Goal: Information Seeking & Learning: Learn about a topic

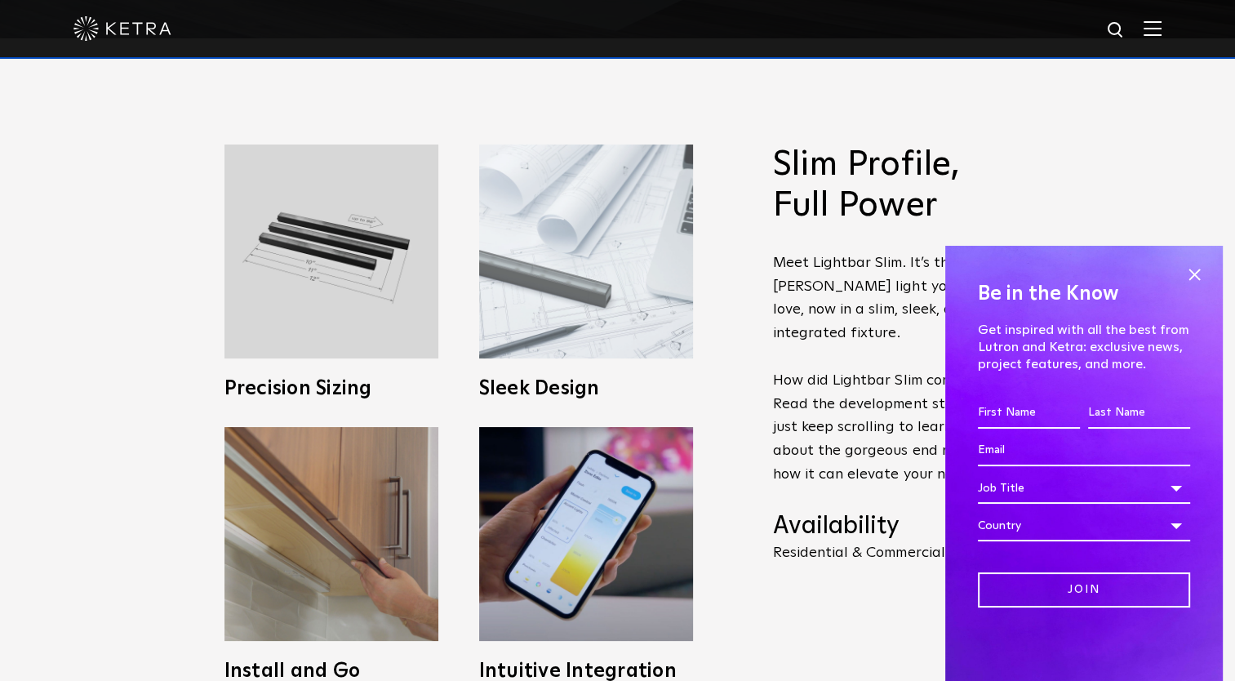
scroll to position [653, 0]
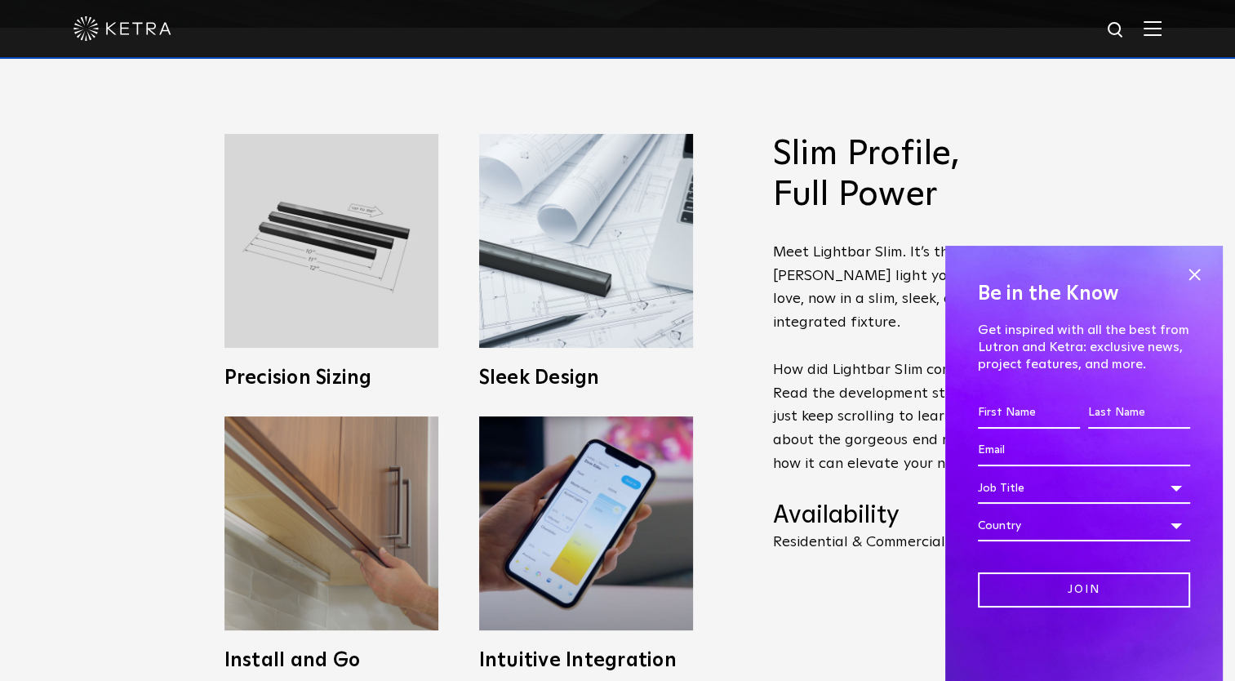
click at [1159, 479] on div "Job Title" at bounding box center [1084, 488] width 212 height 31
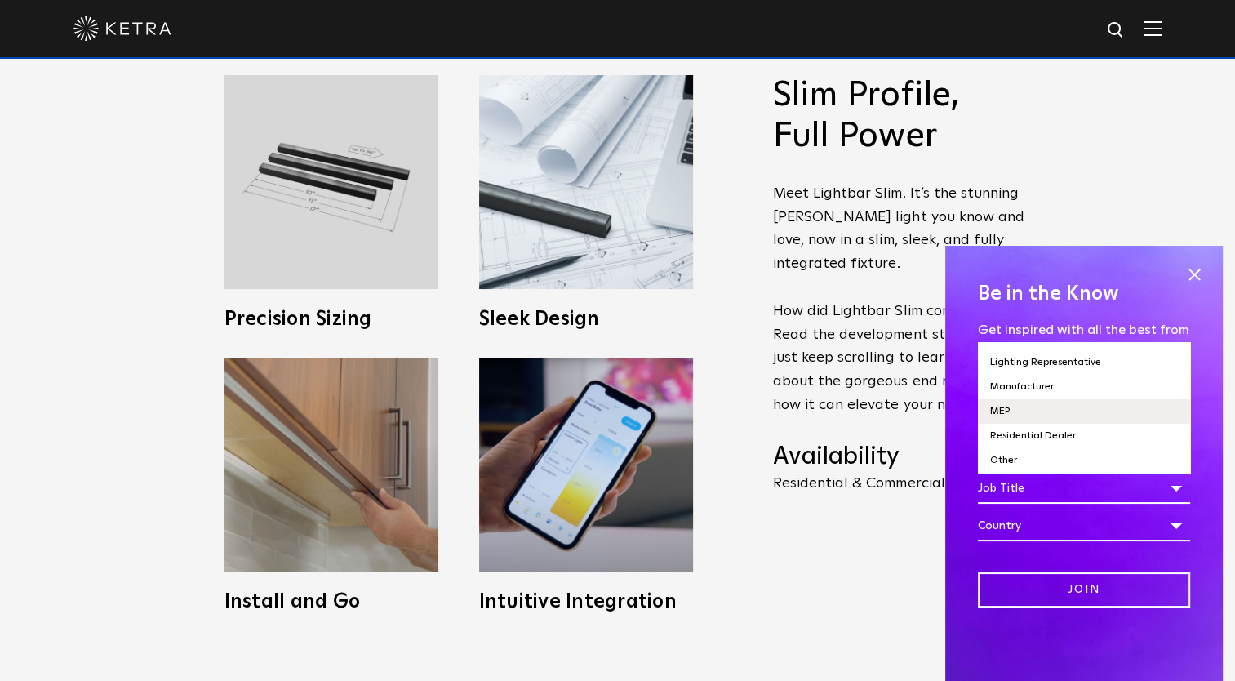
scroll to position [816, 0]
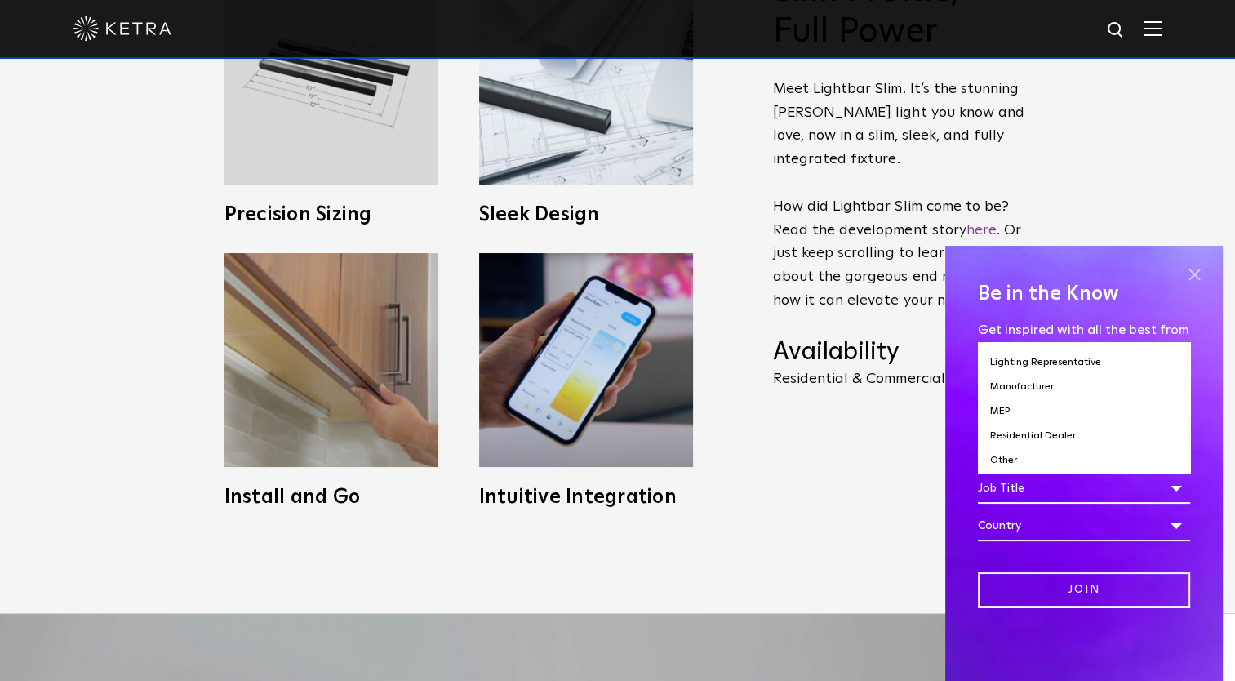
click at [1195, 273] on span at bounding box center [1194, 274] width 24 height 24
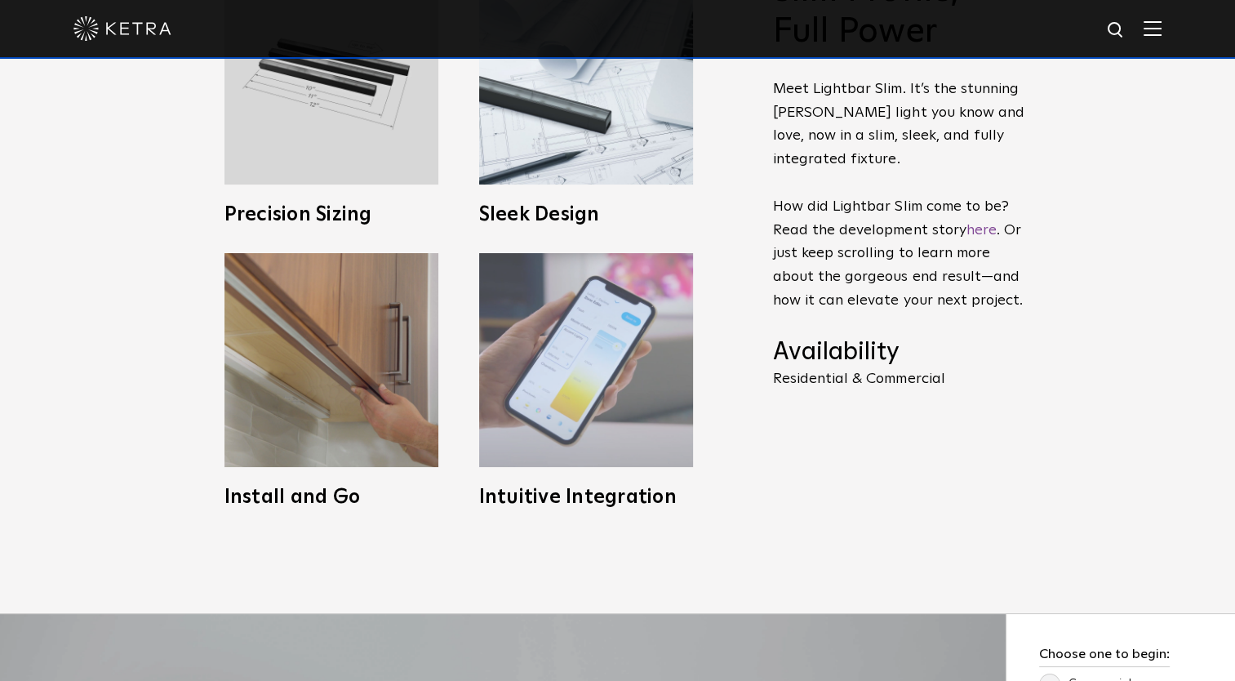
click at [615, 423] on img at bounding box center [586, 360] width 214 height 214
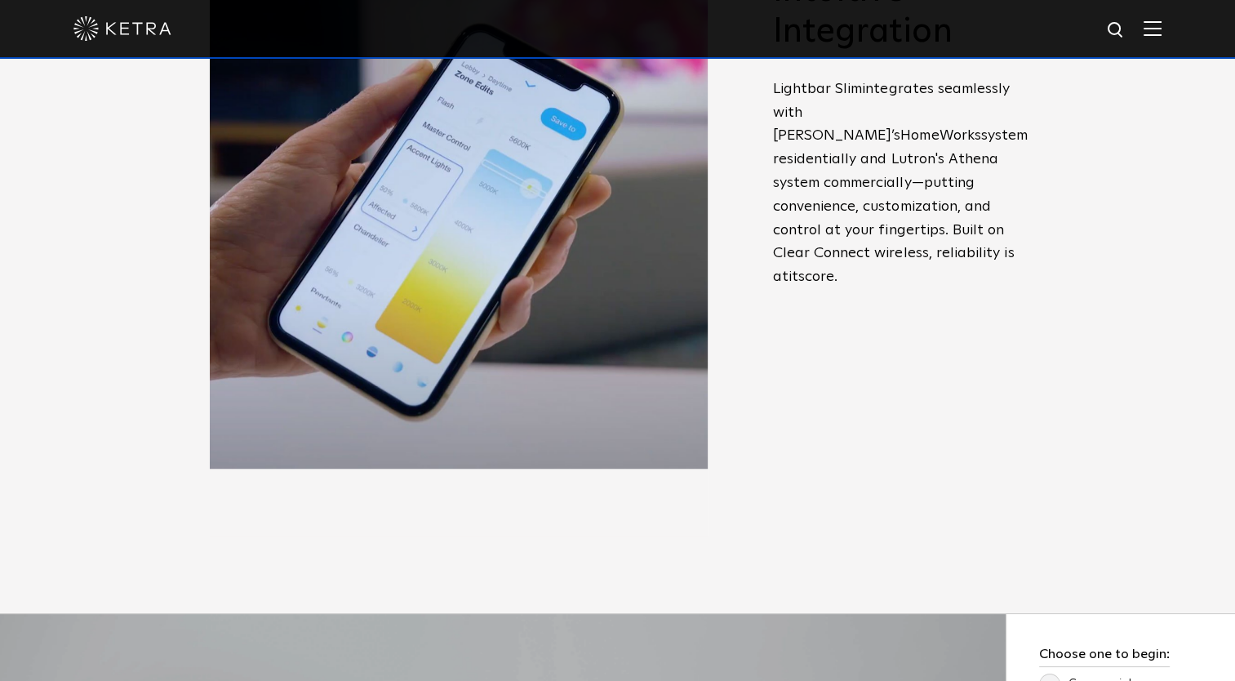
click at [817, 423] on div "Slim Profile, Full Power Meet Lightbar Slim. It’s the stunning Ketra light you …" at bounding box center [899, 198] width 253 height 455
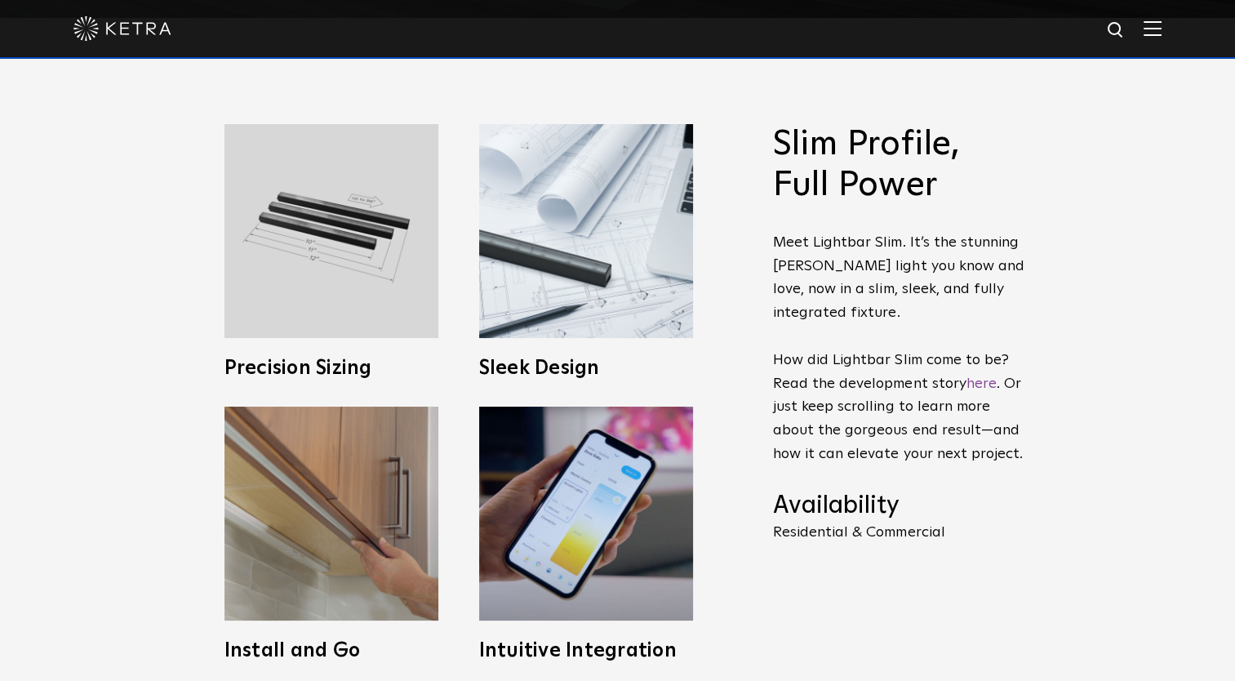
scroll to position [653, 0]
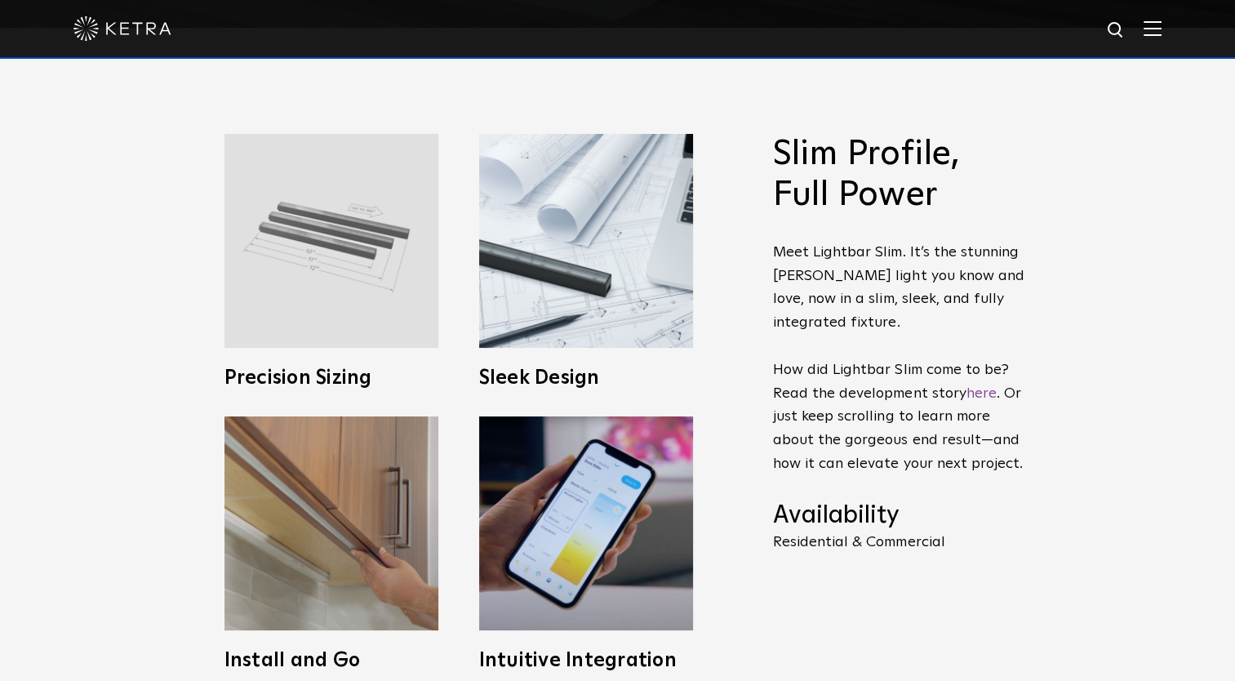
click at [354, 291] on img at bounding box center [332, 241] width 214 height 214
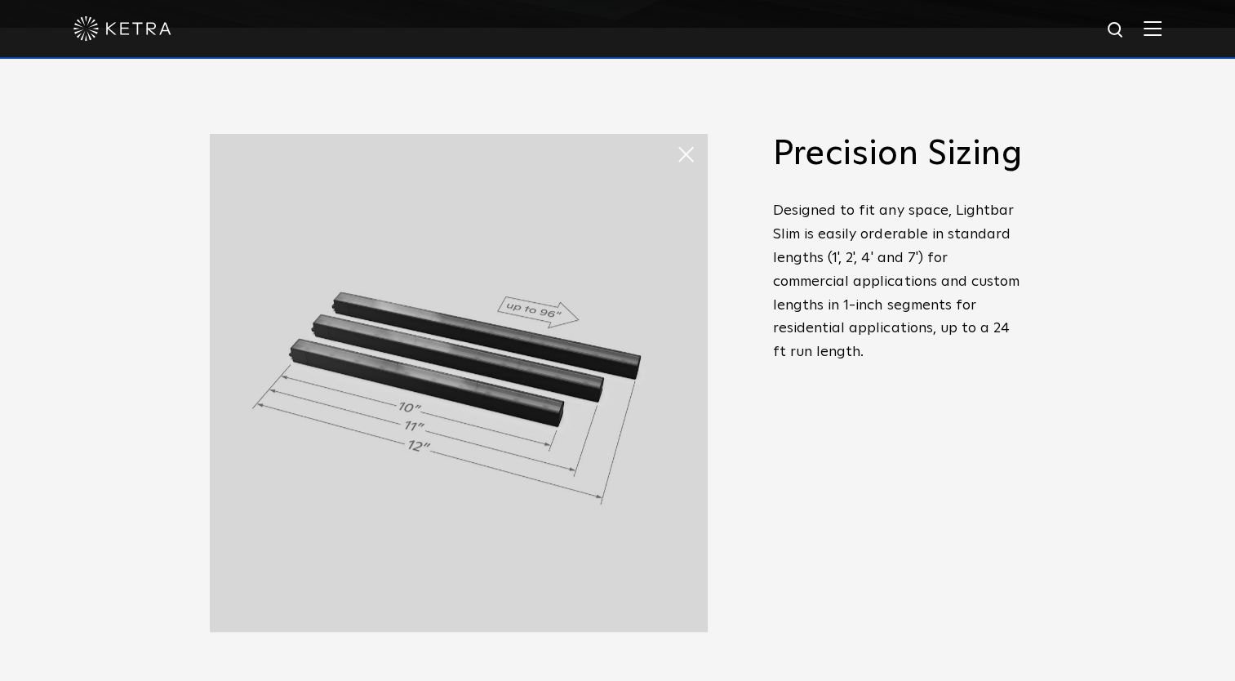
click at [766, 420] on span "Slim Profile, Full Power Meet Lightbar Slim. It’s the stunning Ketra light you …" at bounding box center [888, 402] width 278 height 536
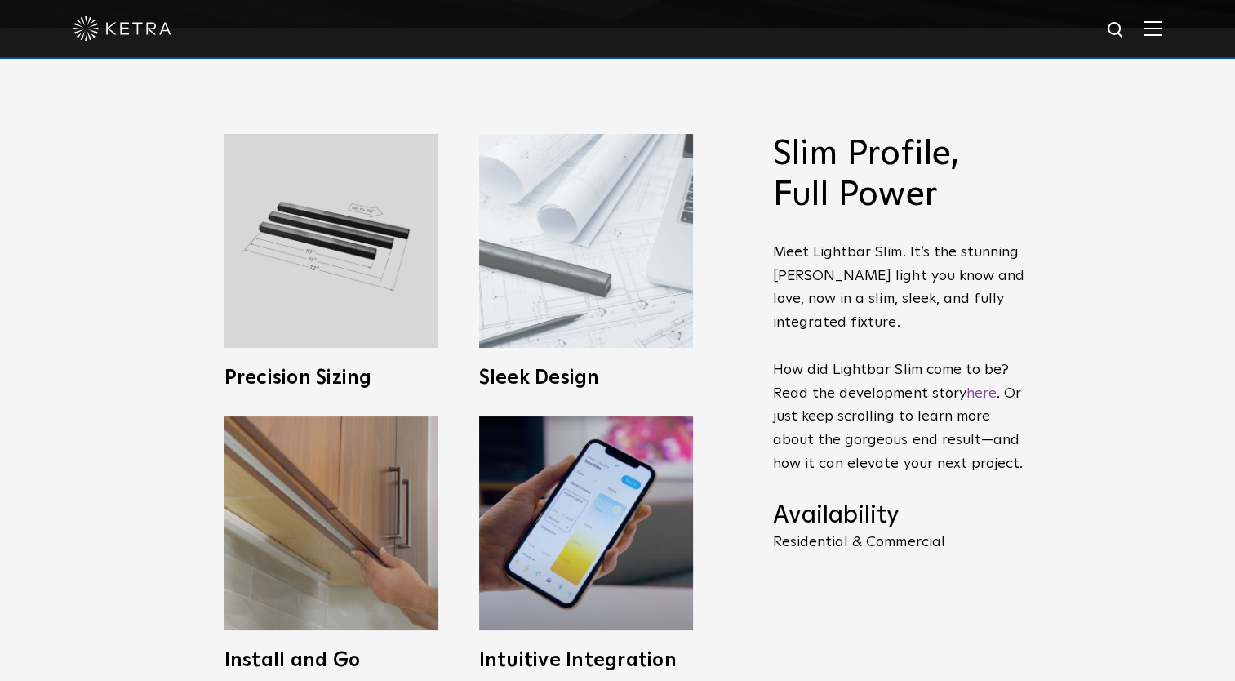
click at [644, 325] on img at bounding box center [586, 241] width 214 height 214
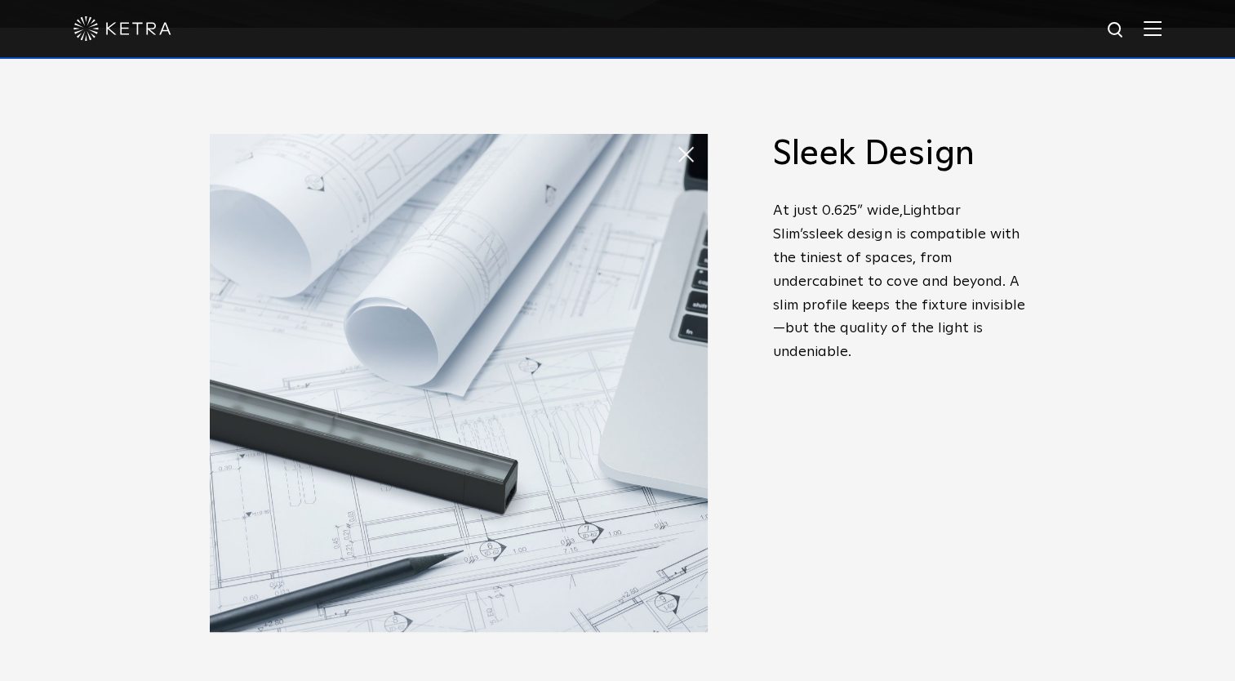
click at [764, 487] on span "Slim Profile, Full Power Meet Lightbar Slim. It’s the stunning Ketra light you …" at bounding box center [888, 402] width 278 height 536
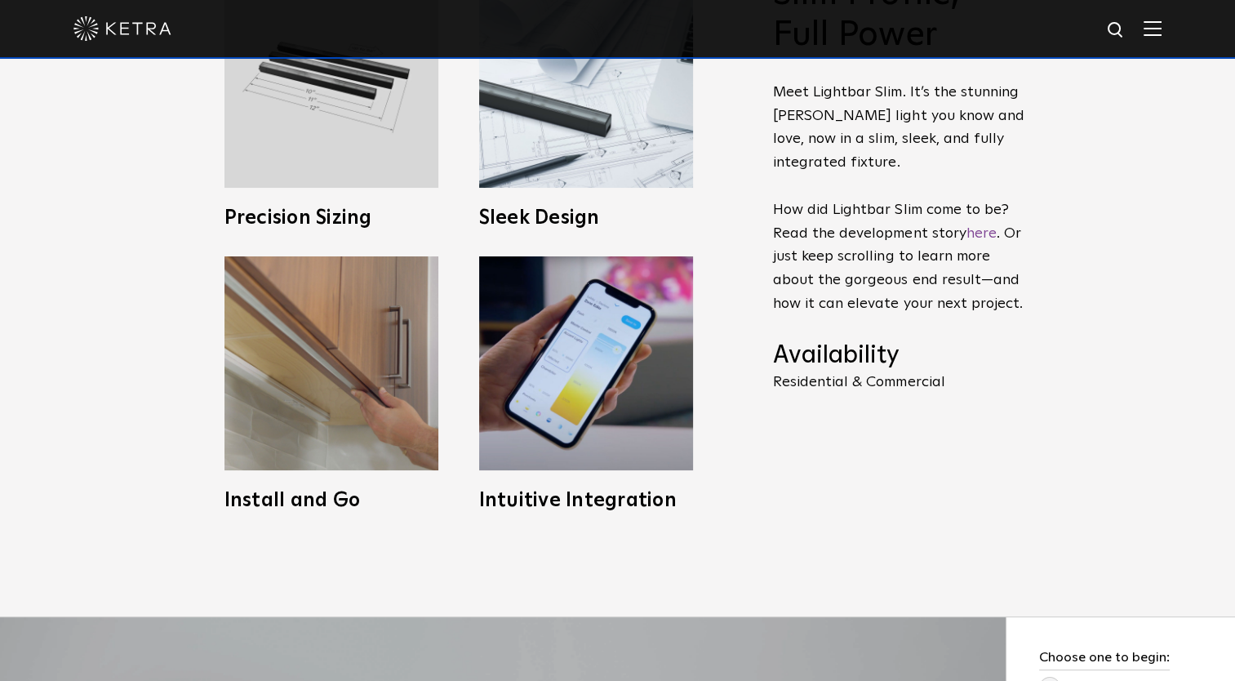
scroll to position [816, 0]
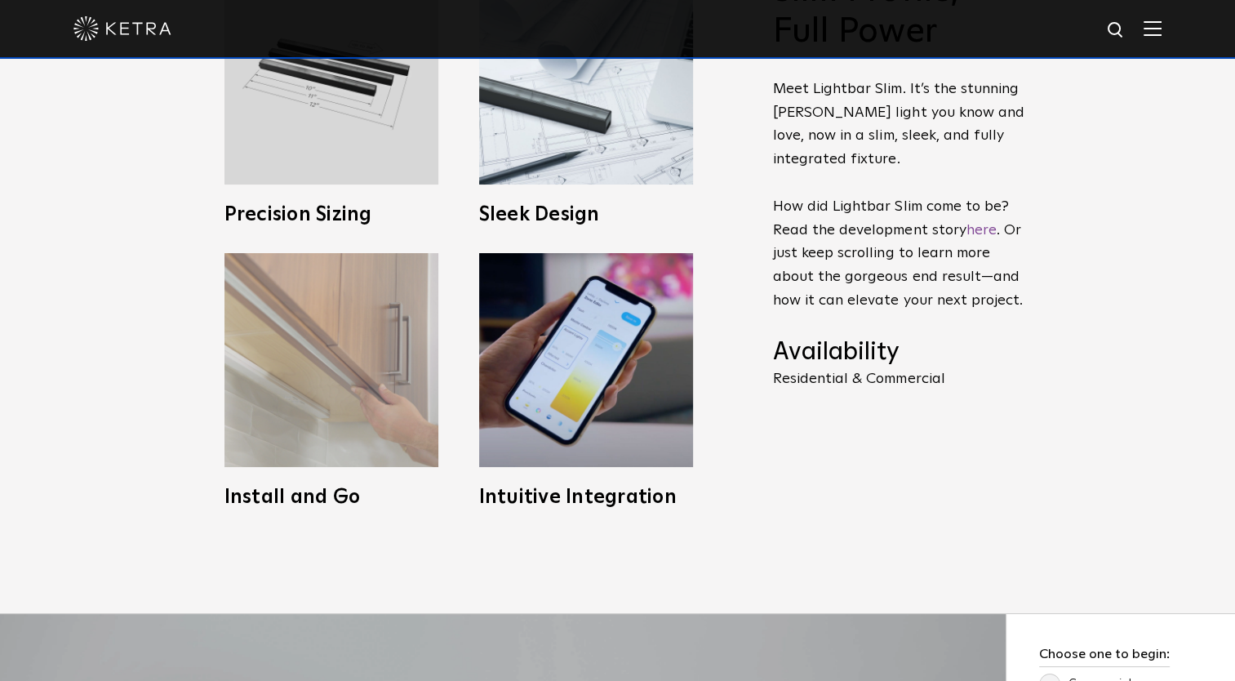
click at [323, 406] on img at bounding box center [332, 360] width 214 height 214
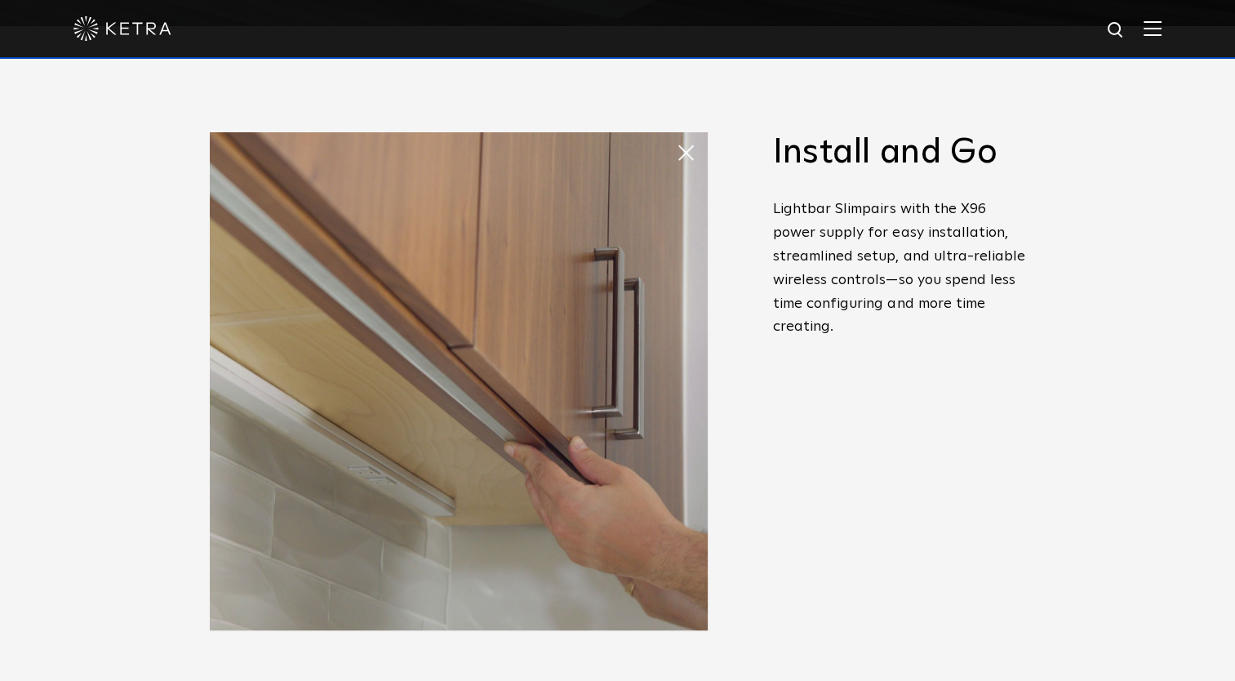
scroll to position [653, 0]
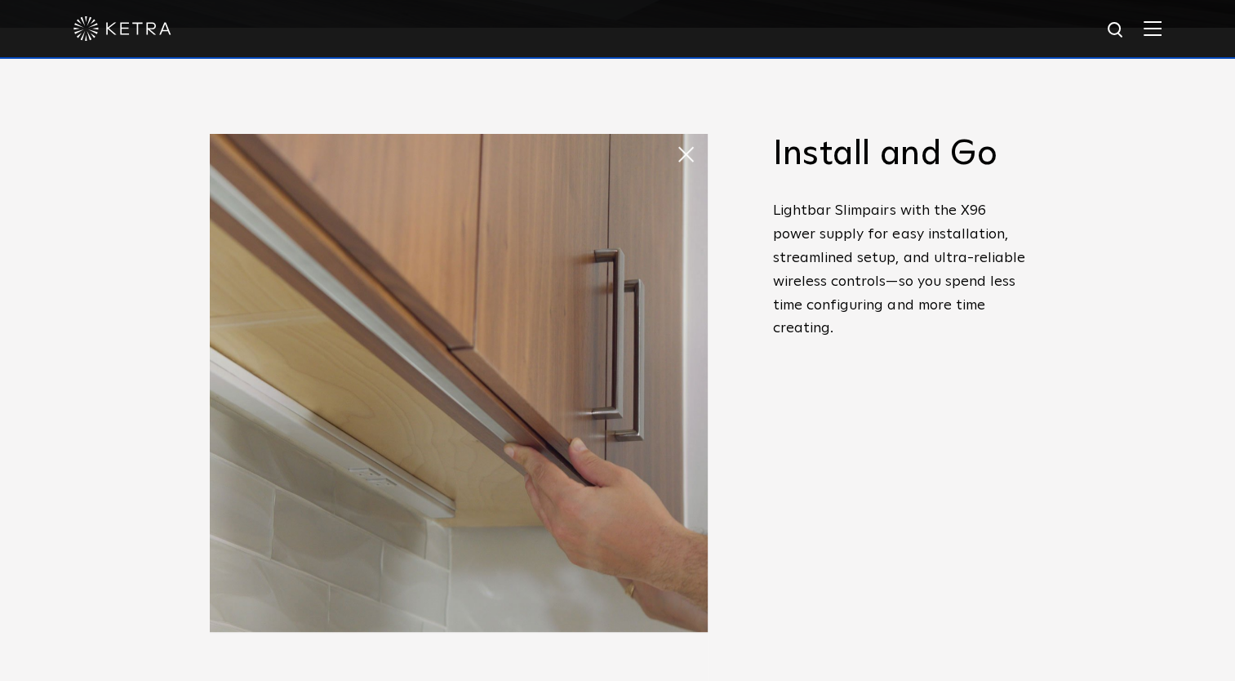
click at [674, 163] on img at bounding box center [459, 383] width 498 height 498
click at [683, 161] on span at bounding box center [692, 154] width 33 height 33
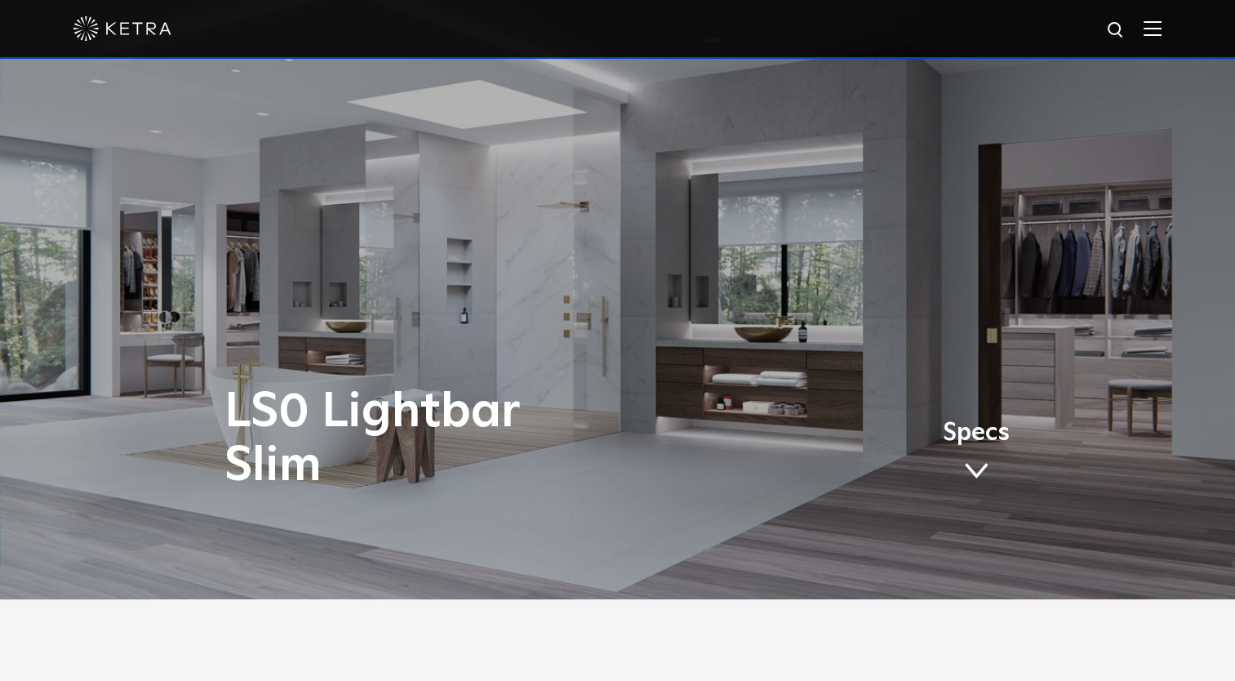
scroll to position [0, 0]
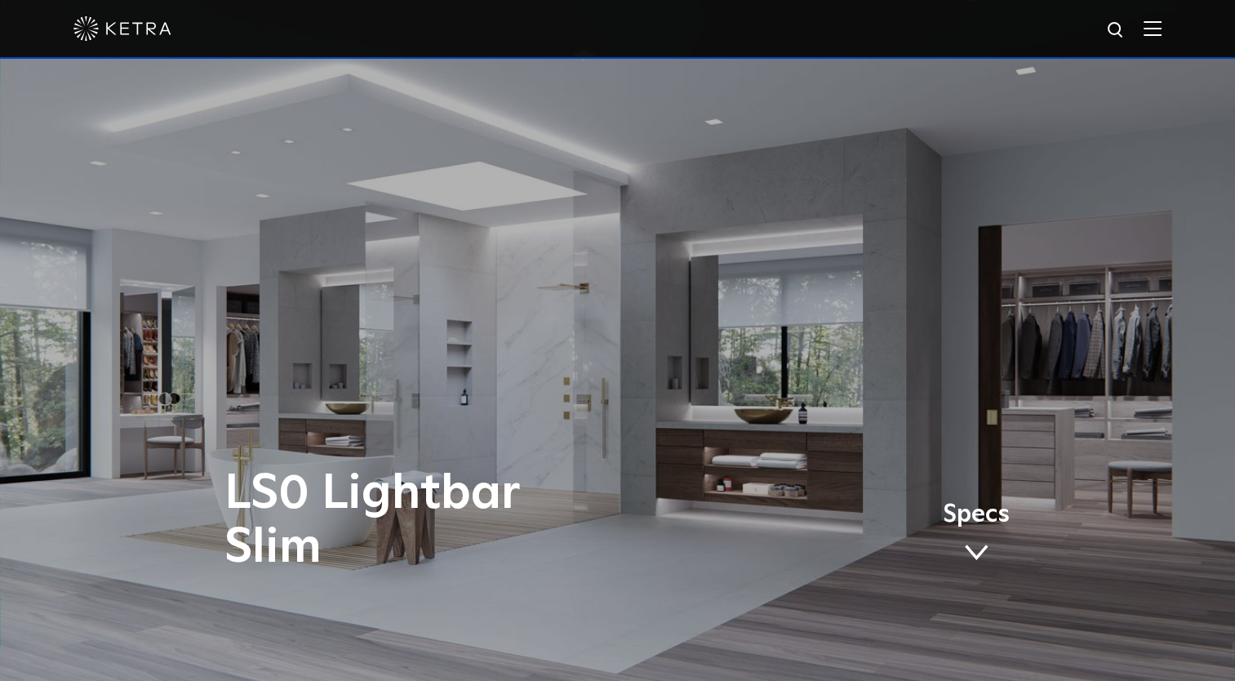
click at [1162, 42] on div at bounding box center [617, 28] width 1088 height 57
click at [1162, 33] on img at bounding box center [1153, 28] width 18 height 16
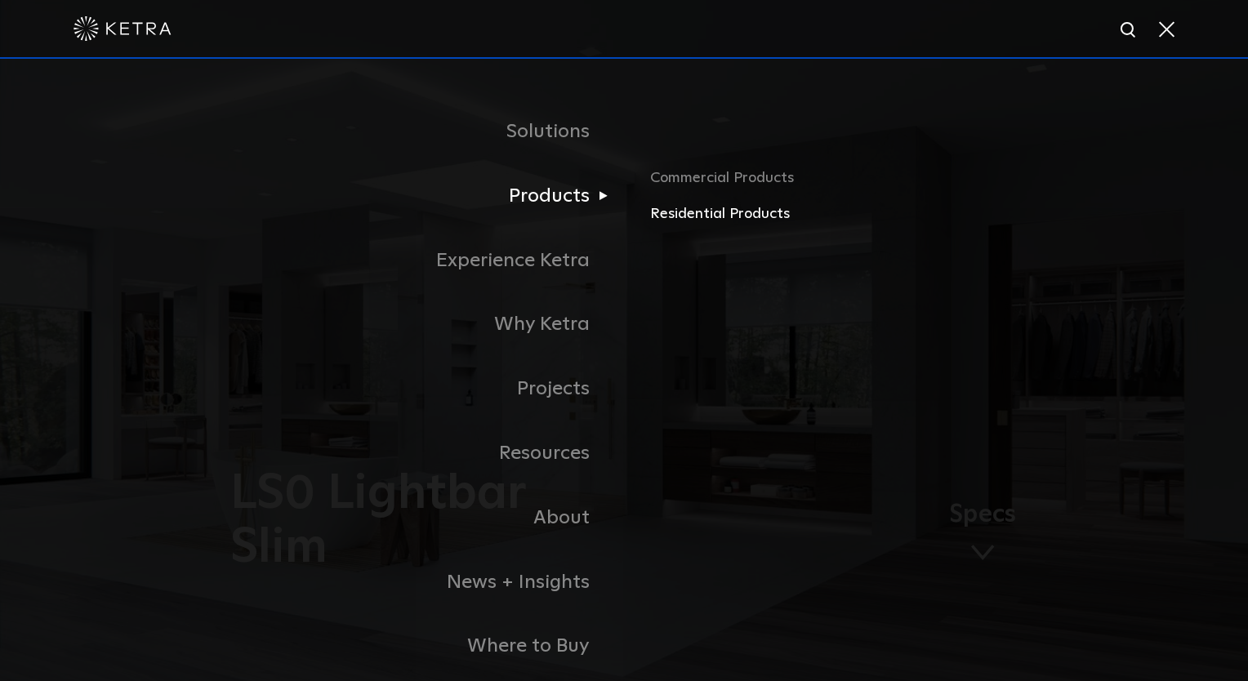
click at [725, 220] on link "Residential Products" at bounding box center [841, 214] width 382 height 24
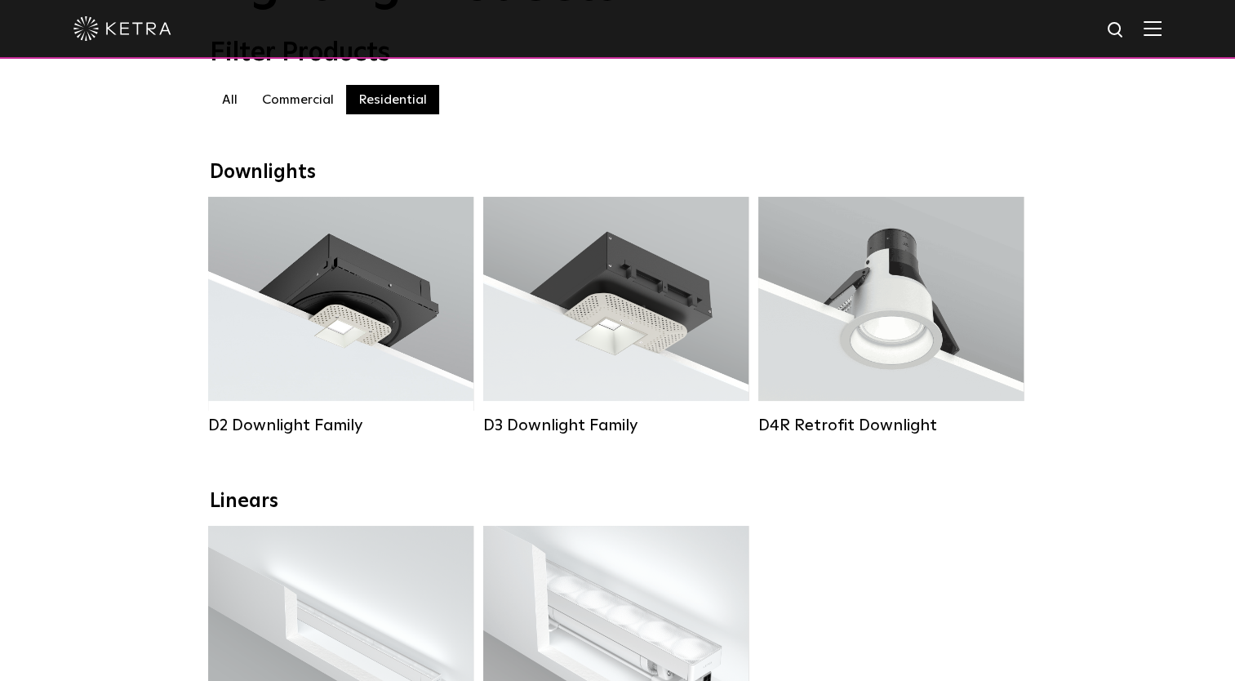
scroll to position [245, 0]
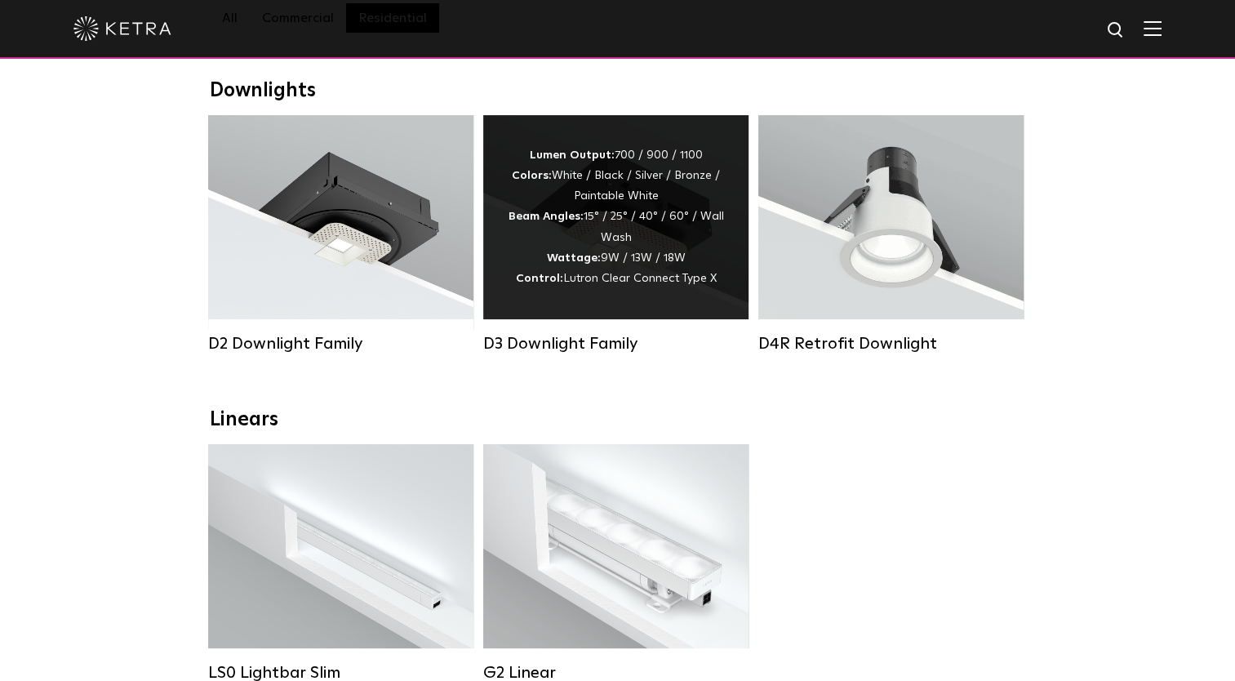
click at [666, 231] on div "Lumen Output: 700 / 900 / 1100 Colors: White / Black / Silver / Bronze / Painta…" at bounding box center [616, 217] width 216 height 144
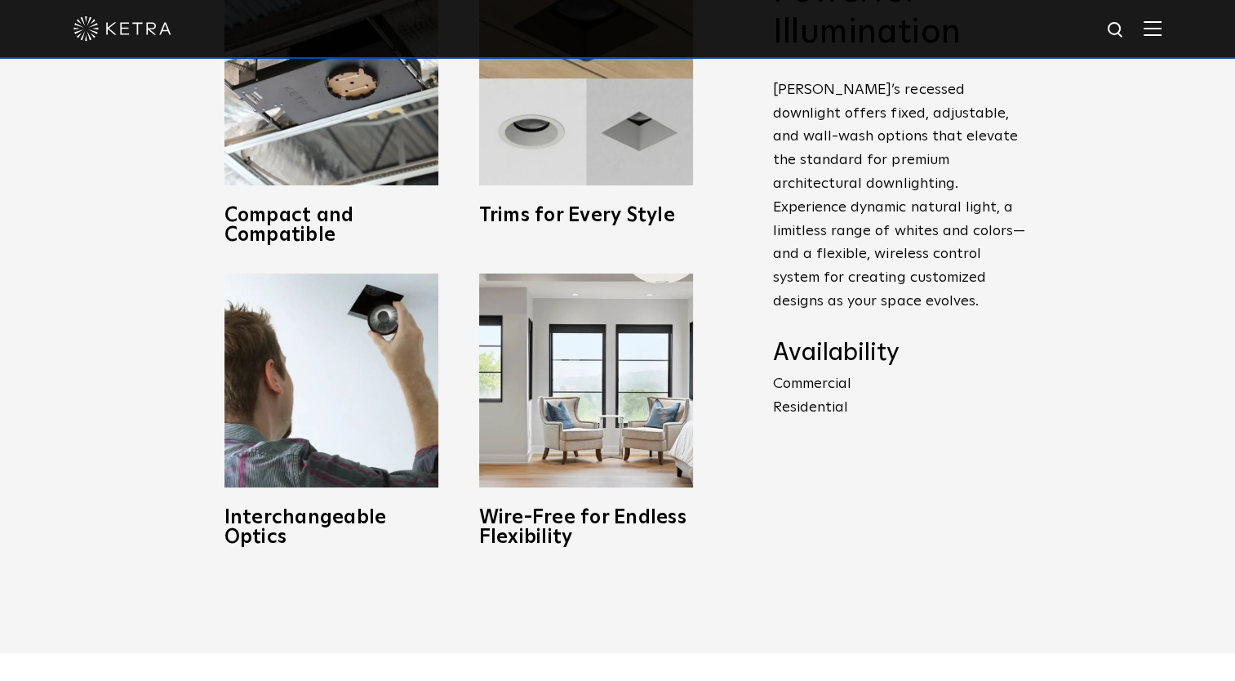
scroll to position [816, 0]
